Goal: Navigation & Orientation: Find specific page/section

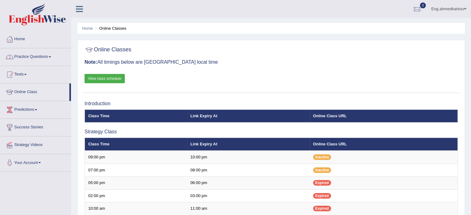
click at [9, 37] on div at bounding box center [9, 39] width 9 height 9
